Goal: Task Accomplishment & Management: Contribute content

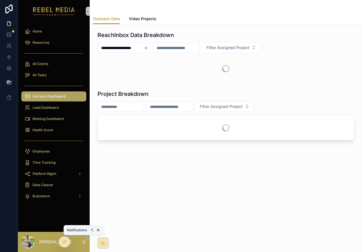
click at [84, 241] on icon "scrollable content" at bounding box center [84, 242] width 4 height 4
click at [170, 82] on div "**********" at bounding box center [226, 56] width 264 height 54
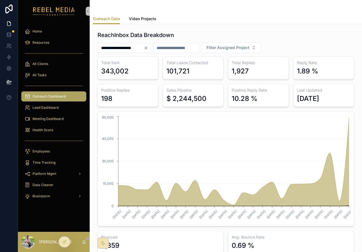
click at [150, 22] on link "Video Projects" at bounding box center [142, 19] width 27 height 11
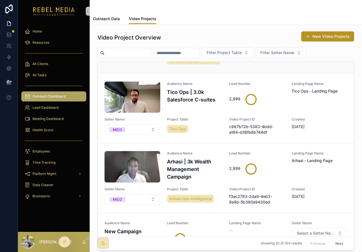
scroll to position [73, 0]
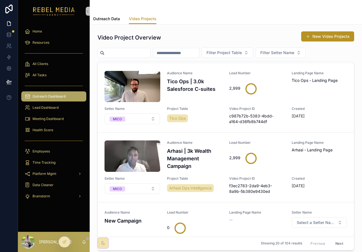
click at [112, 21] on span "Outreach Data" at bounding box center [106, 19] width 27 height 6
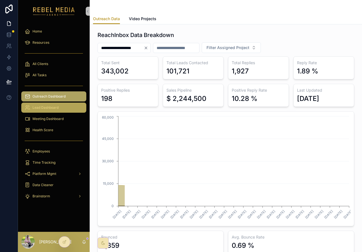
click at [51, 106] on span "Lead Dashboard" at bounding box center [46, 107] width 26 height 4
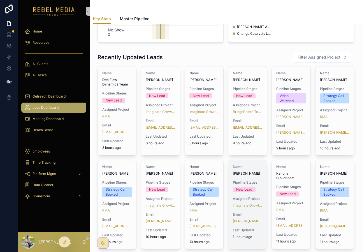
scroll to position [285, 0]
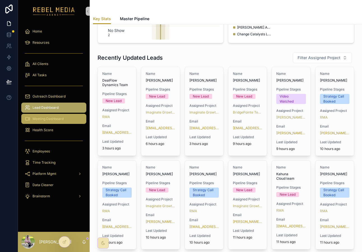
click at [50, 122] on div "Meeting Dashboard" at bounding box center [54, 118] width 58 height 9
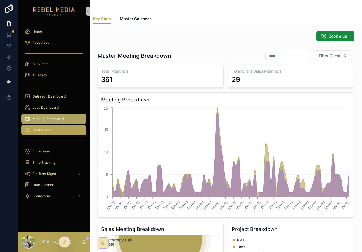
click at [63, 134] on div "Health Score" at bounding box center [54, 130] width 58 height 9
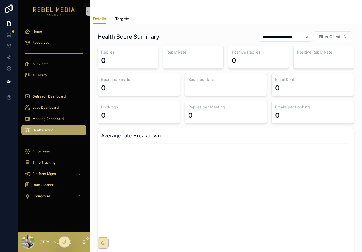
click at [122, 17] on span "Targets" at bounding box center [122, 19] width 14 height 6
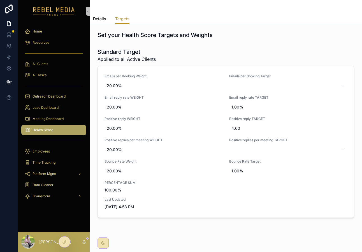
click at [102, 18] on span "Details" at bounding box center [99, 19] width 13 height 6
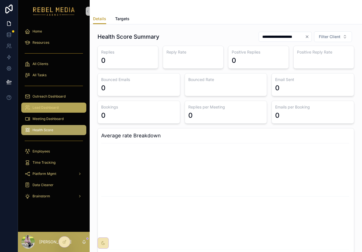
click at [54, 106] on span "Lead Dashboard" at bounding box center [46, 107] width 26 height 4
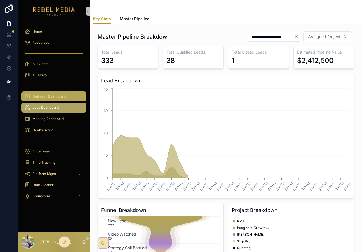
click at [54, 96] on span "Outreach Dashboard" at bounding box center [49, 96] width 33 height 4
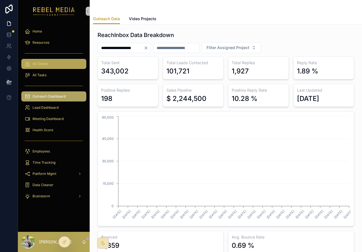
click at [49, 68] on div "All Clients" at bounding box center [54, 63] width 58 height 9
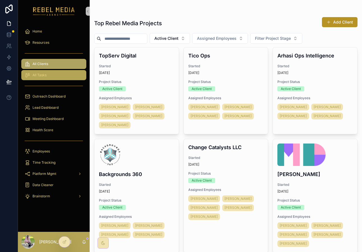
click at [46, 74] on div "All Tasks" at bounding box center [54, 75] width 58 height 9
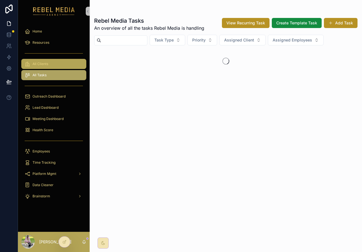
click at [44, 62] on span "All Clients" at bounding box center [41, 64] width 16 height 4
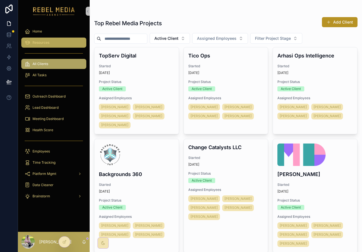
click at [61, 45] on div "Resources" at bounding box center [54, 42] width 58 height 9
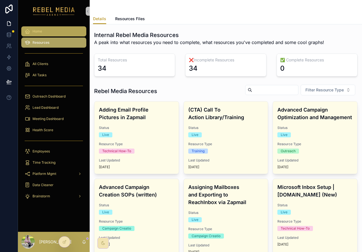
click at [52, 31] on div "Home" at bounding box center [54, 31] width 58 height 9
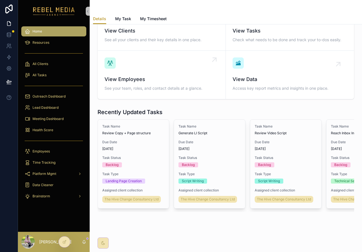
scroll to position [70, 0]
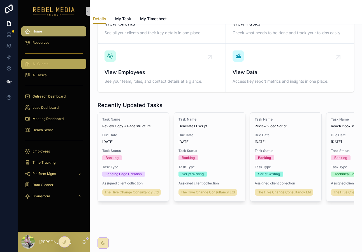
click at [56, 62] on div "All Clients" at bounding box center [54, 63] width 58 height 9
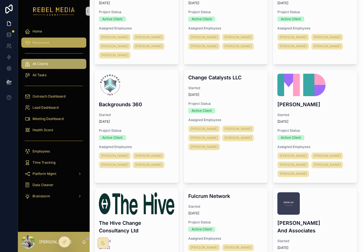
click at [54, 44] on div "Resources" at bounding box center [54, 42] width 58 height 9
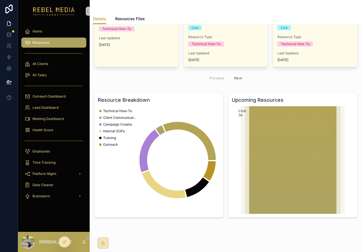
scroll to position [361, 0]
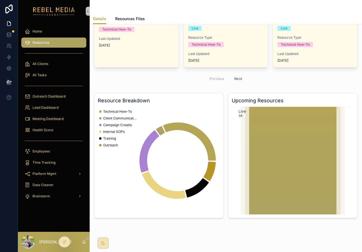
click at [260, 108] on icon "scrollable content" at bounding box center [293, 161] width 104 height 108
click at [243, 113] on text "Live" at bounding box center [243, 111] width 8 height 5
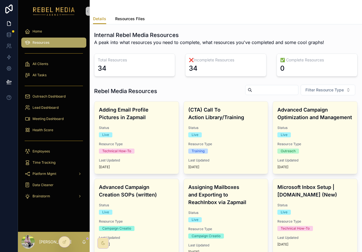
click at [120, 15] on link "Resources Files" at bounding box center [130, 19] width 30 height 11
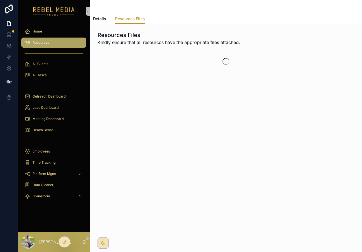
click at [102, 19] on span "Details" at bounding box center [99, 19] width 13 height 6
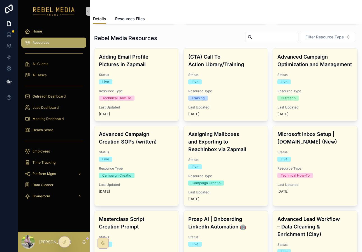
scroll to position [81, 0]
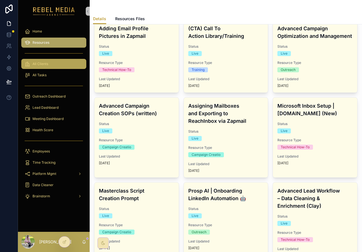
click at [73, 60] on div "All Clients" at bounding box center [54, 63] width 58 height 9
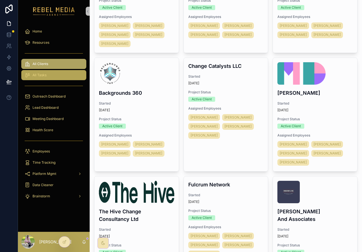
click at [64, 78] on div "All Tasks" at bounding box center [54, 75] width 58 height 9
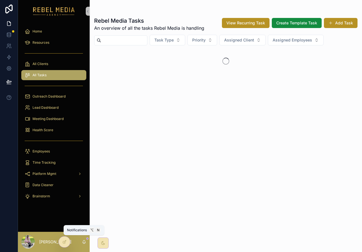
click at [85, 242] on icon "scrollable content" at bounding box center [84, 242] width 4 height 4
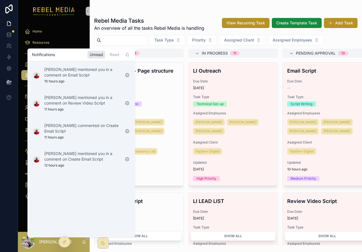
click at [127, 18] on h1 "Rebel Media Tasks" at bounding box center [149, 21] width 110 height 8
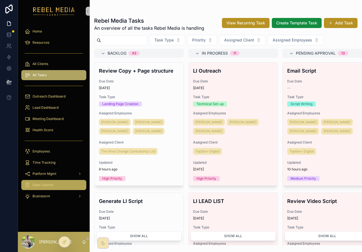
click at [59, 186] on div "Data Cleaner" at bounding box center [54, 185] width 58 height 9
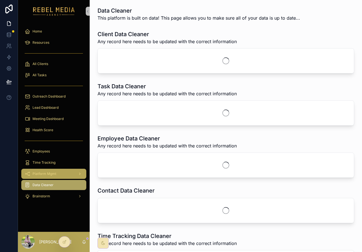
click at [61, 176] on div "Platform Mgmt" at bounding box center [54, 173] width 58 height 9
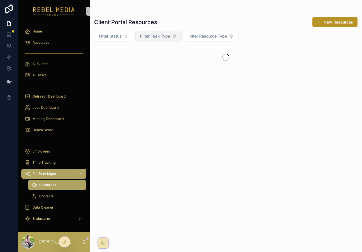
click at [162, 31] on button "Filter Task Type" at bounding box center [158, 36] width 46 height 11
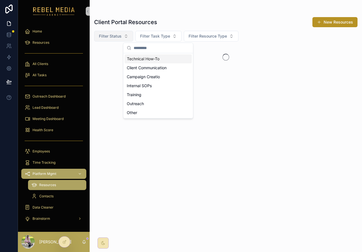
click at [121, 34] on span "Filter Status" at bounding box center [110, 36] width 23 height 6
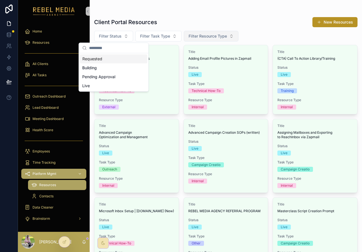
click at [209, 38] on span "Filter Resource Type" at bounding box center [208, 36] width 38 height 6
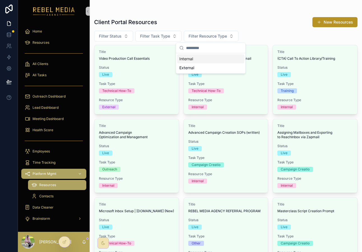
click at [195, 59] on div "Internal" at bounding box center [210, 58] width 67 height 9
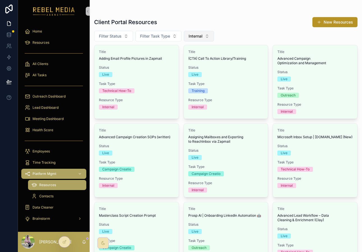
click at [202, 36] on span "Internal" at bounding box center [196, 36] width 14 height 6
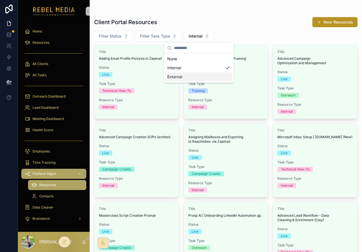
click at [193, 77] on div "External" at bounding box center [198, 76] width 67 height 9
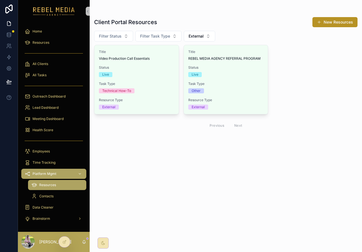
click at [228, 16] on div "Client Portal Resources New Resources Filter Status Filter Task Type External T…" at bounding box center [226, 81] width 264 height 137
click at [324, 22] on button "New Resources" at bounding box center [335, 22] width 45 height 10
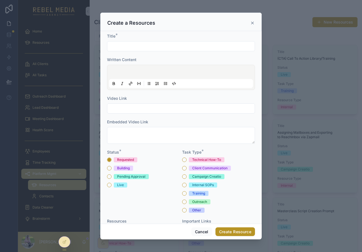
click at [133, 50] on input "scrollable content" at bounding box center [180, 46] width 147 height 8
click at [160, 33] on div "Title * Written Content Video Link Embedded Video Link Status * Requested Build…" at bounding box center [180, 127] width 161 height 193
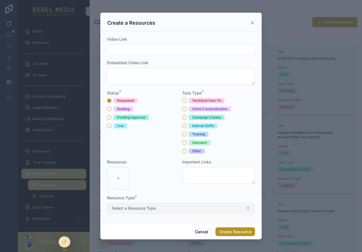
click at [138, 209] on span "Select a Resource Type" at bounding box center [134, 209] width 44 height 6
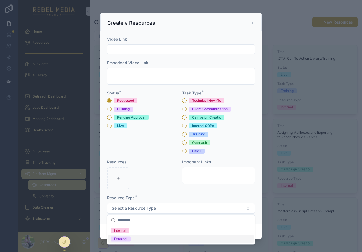
click at [147, 236] on div "External" at bounding box center [180, 239] width 145 height 8
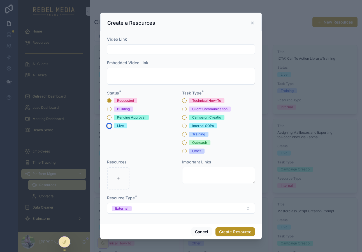
click at [108, 124] on button "Live" at bounding box center [109, 126] width 4 height 4
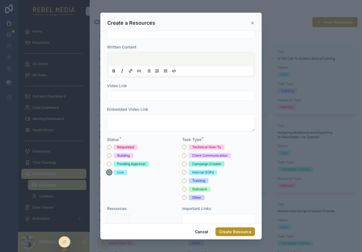
scroll to position [0, 0]
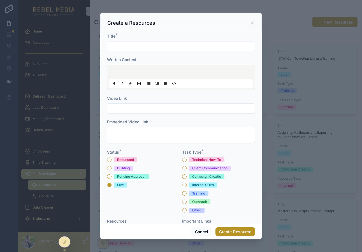
click at [135, 45] on input "scrollable content" at bounding box center [180, 46] width 147 height 8
click at [125, 111] on input "scrollable content" at bounding box center [180, 109] width 147 height 8
paste input "**********"
type input "**********"
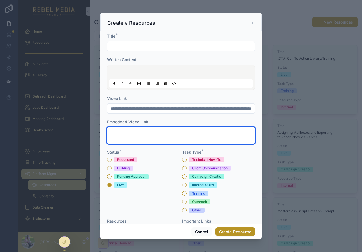
scroll to position [0, 0]
click at [137, 134] on textarea "scrollable content" at bounding box center [181, 135] width 148 height 17
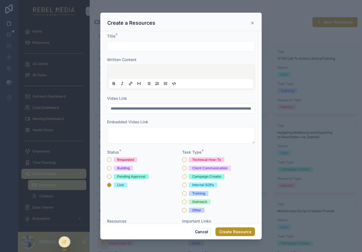
click at [142, 48] on input "scrollable content" at bounding box center [180, 46] width 147 height 8
paste input "**********"
type input "**********"
click at [137, 75] on p "scrollable content" at bounding box center [182, 73] width 144 height 6
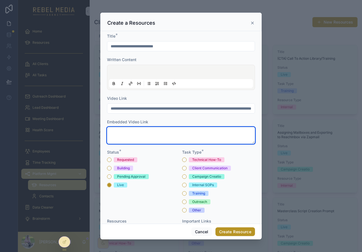
click at [128, 140] on textarea "scrollable content" at bounding box center [181, 135] width 148 height 17
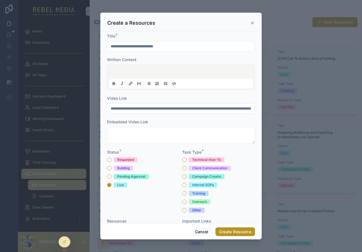
click at [138, 72] on p "scrollable content" at bounding box center [182, 73] width 144 height 6
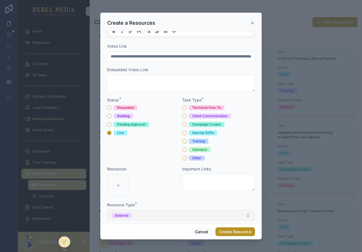
scroll to position [59, 0]
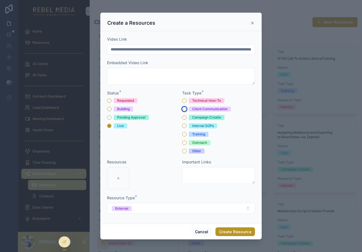
click at [183, 108] on button "Client Communication" at bounding box center [184, 109] width 4 height 4
click at [183, 117] on button "Campaign Creatio" at bounding box center [184, 117] width 4 height 4
click at [184, 109] on button "Client Communication" at bounding box center [184, 109] width 4 height 4
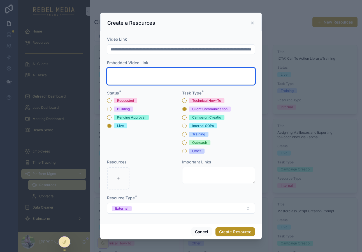
click at [143, 77] on textarea "scrollable content" at bounding box center [181, 76] width 148 height 17
paste textarea "**********"
type textarea "**********"
paste textarea "**********"
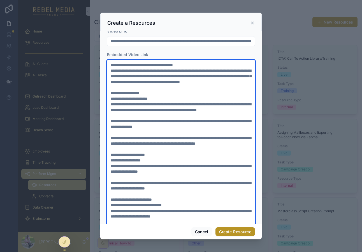
scroll to position [67, 0]
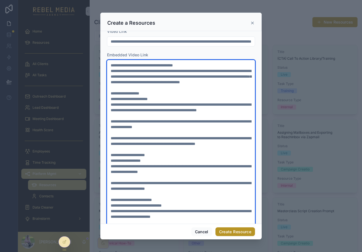
click at [196, 62] on textarea "scrollable content" at bounding box center [181, 146] width 148 height 173
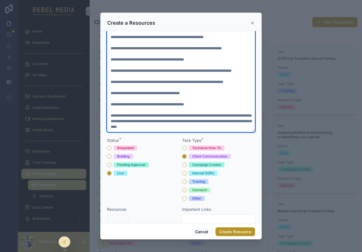
scroll to position [216, 0]
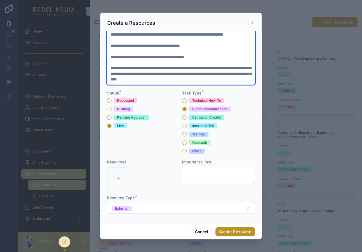
type textarea "**********"
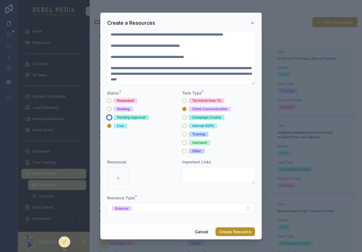
click at [110, 117] on button "Pending Approval" at bounding box center [109, 117] width 4 height 4
click at [232, 229] on button "Create Resource" at bounding box center [236, 231] width 40 height 9
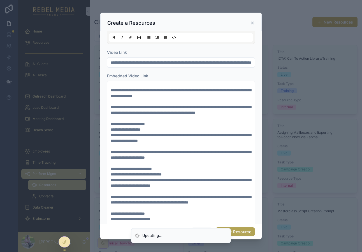
scroll to position [0, 0]
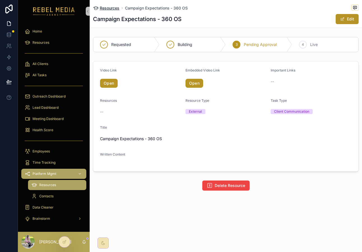
click at [110, 10] on span "Resources" at bounding box center [110, 8] width 20 height 6
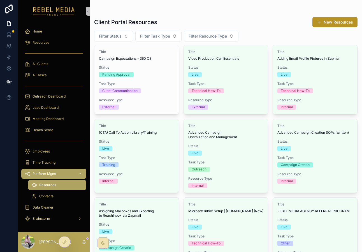
click at [218, 17] on div "Client Portal Resources New Resources" at bounding box center [226, 22] width 264 height 11
click at [46, 35] on div "Home" at bounding box center [54, 31] width 58 height 9
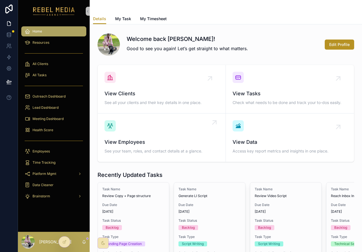
click at [168, 136] on div "View Employees See your team, roles, and contact details at a glance." at bounding box center [162, 137] width 114 height 35
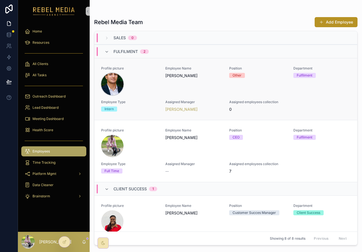
click at [119, 92] on div "scrollable content" at bounding box center [112, 84] width 22 height 22
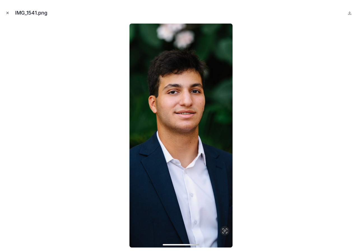
click at [9, 12] on icon "Close modal" at bounding box center [8, 13] width 4 height 4
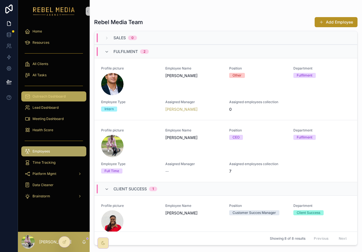
click at [61, 95] on span "Outreach Dashboard" at bounding box center [49, 96] width 33 height 4
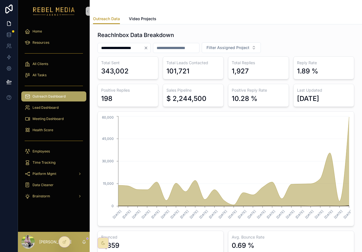
click at [178, 91] on h3 "Sales Pipeline" at bounding box center [194, 90] width 54 height 6
click at [148, 48] on icon "Clear" at bounding box center [146, 48] width 4 height 4
